Goal: Navigation & Orientation: Understand site structure

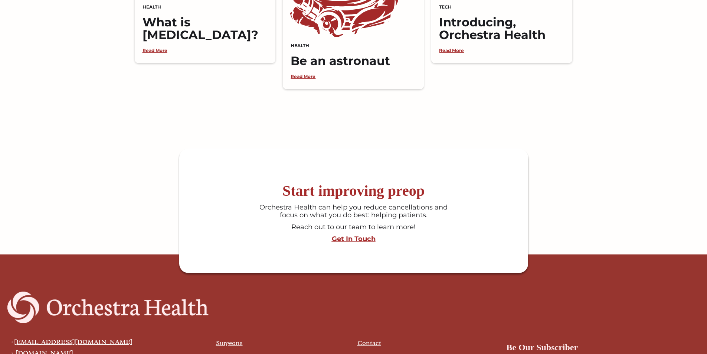
scroll to position [1912, 0]
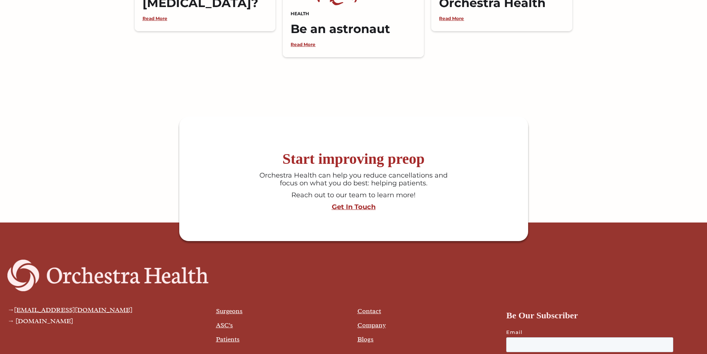
click at [361, 306] on link "Contact" at bounding box center [369, 310] width 24 height 8
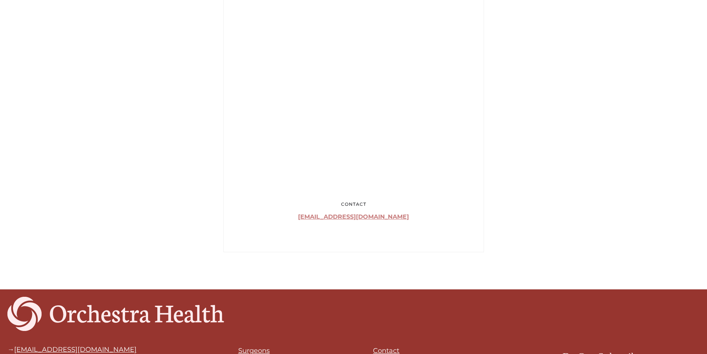
scroll to position [512, 0]
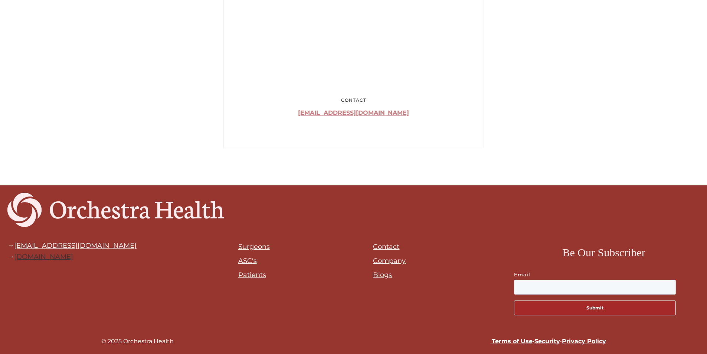
click at [73, 257] on link "[DOMAIN_NAME]" at bounding box center [43, 256] width 59 height 8
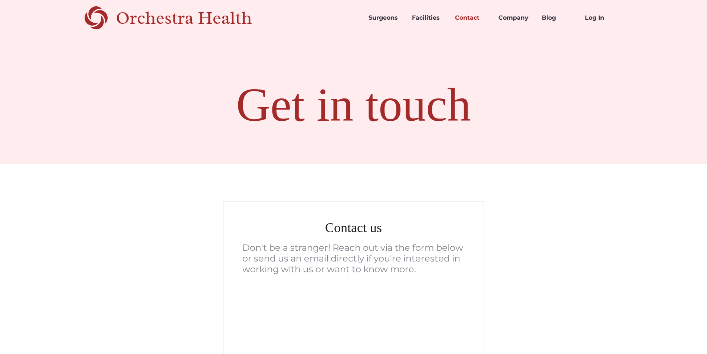
scroll to position [0, 0]
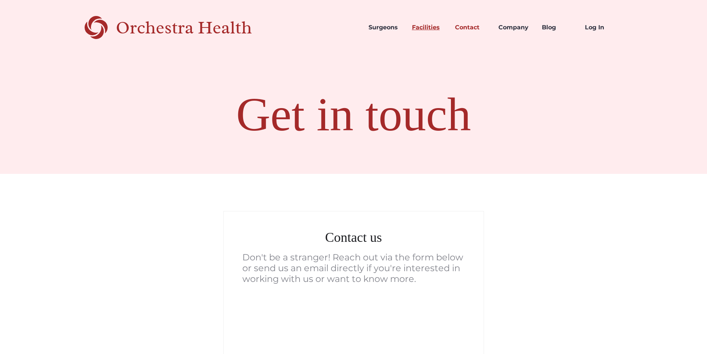
click at [417, 26] on link "Facilities" at bounding box center [427, 27] width 43 height 25
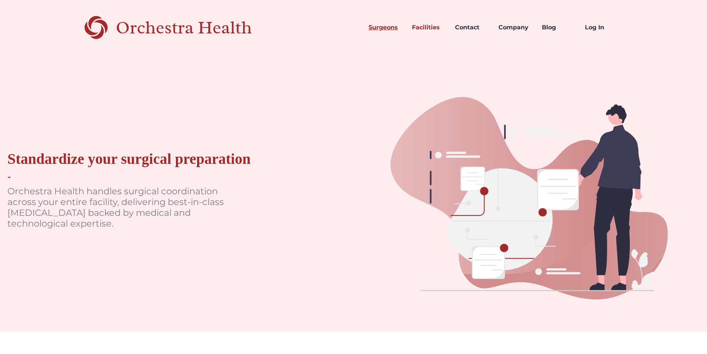
click at [385, 31] on link "Surgeons" at bounding box center [383, 27] width 43 height 25
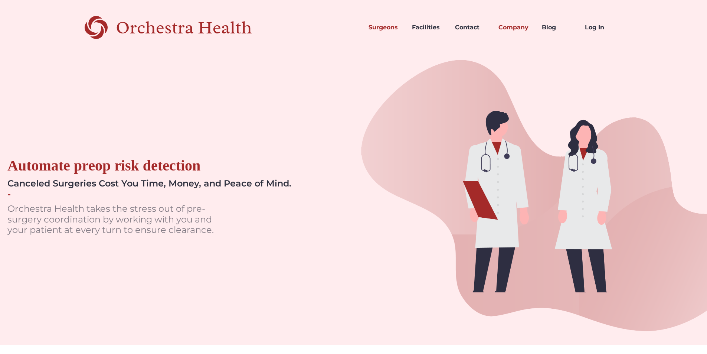
click at [504, 27] on link "Company" at bounding box center [513, 27] width 43 height 25
